Goal: Task Accomplishment & Management: Manage account settings

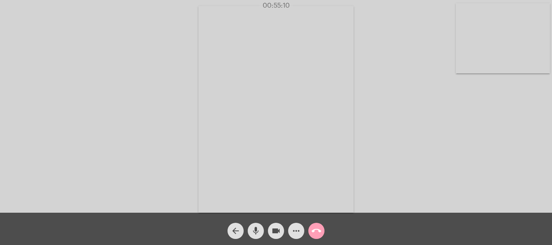
click at [316, 232] on mat-icon "call_end" at bounding box center [317, 231] width 10 height 10
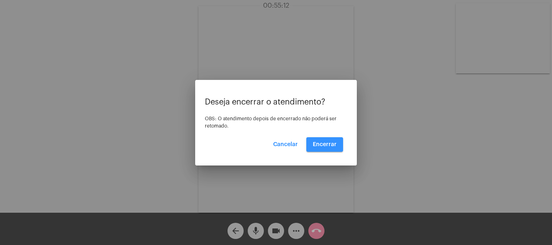
click at [325, 144] on span "Encerrar" at bounding box center [325, 145] width 24 height 6
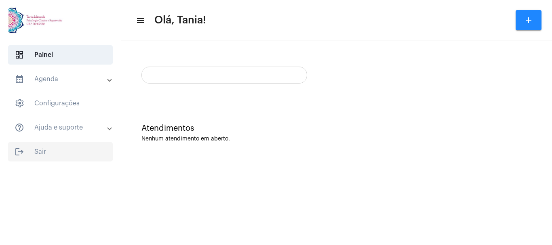
click at [39, 154] on span "logout Sair" at bounding box center [60, 151] width 105 height 19
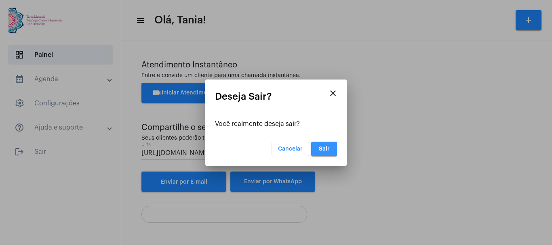
click at [331, 152] on button "Sair" at bounding box center [324, 149] width 26 height 15
